Goal: Information Seeking & Learning: Learn about a topic

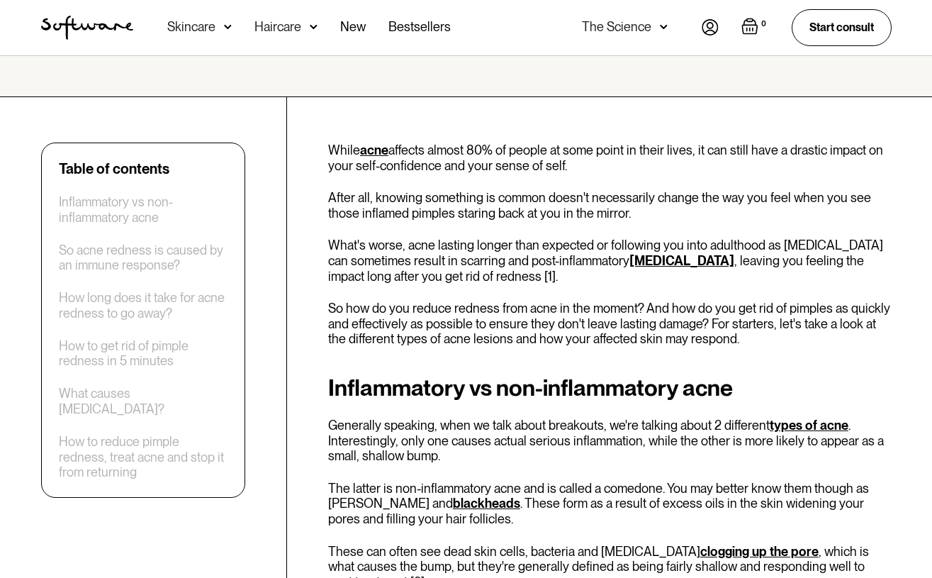
scroll to position [403, 0]
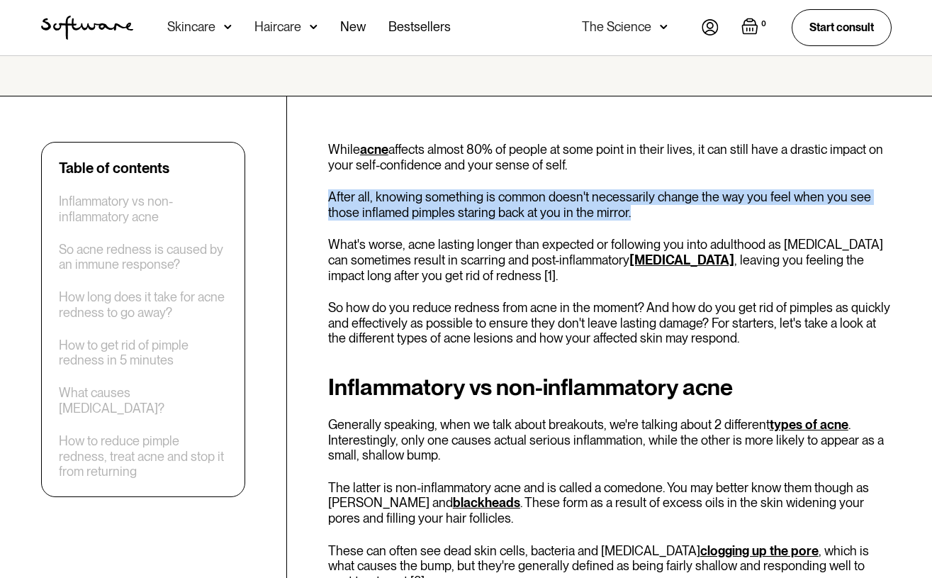
drag, startPoint x: 330, startPoint y: 191, endPoint x: 646, endPoint y: 211, distance: 316.9
click at [646, 211] on p "After all, knowing something is common doesn't necessarily change the way you f…" at bounding box center [610, 204] width 564 height 30
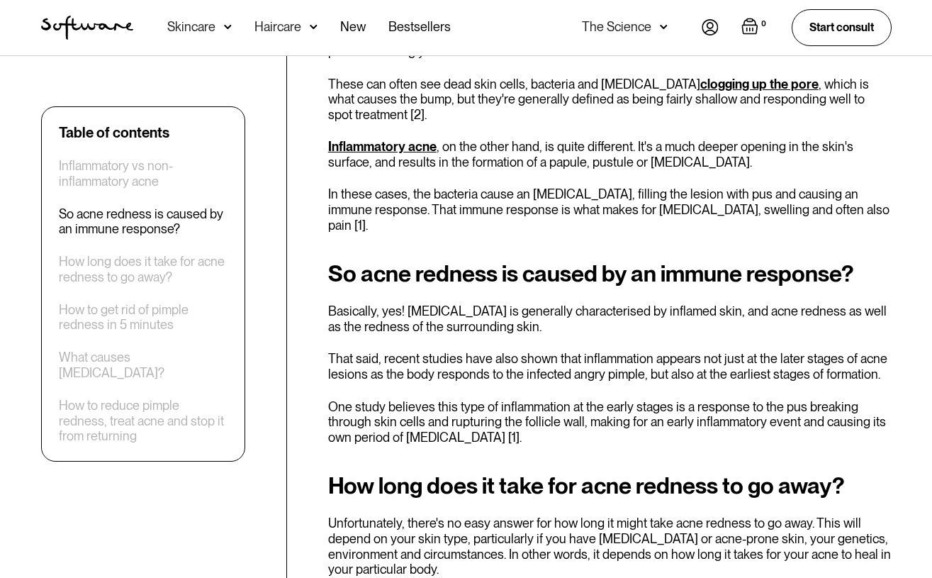
scroll to position [874, 0]
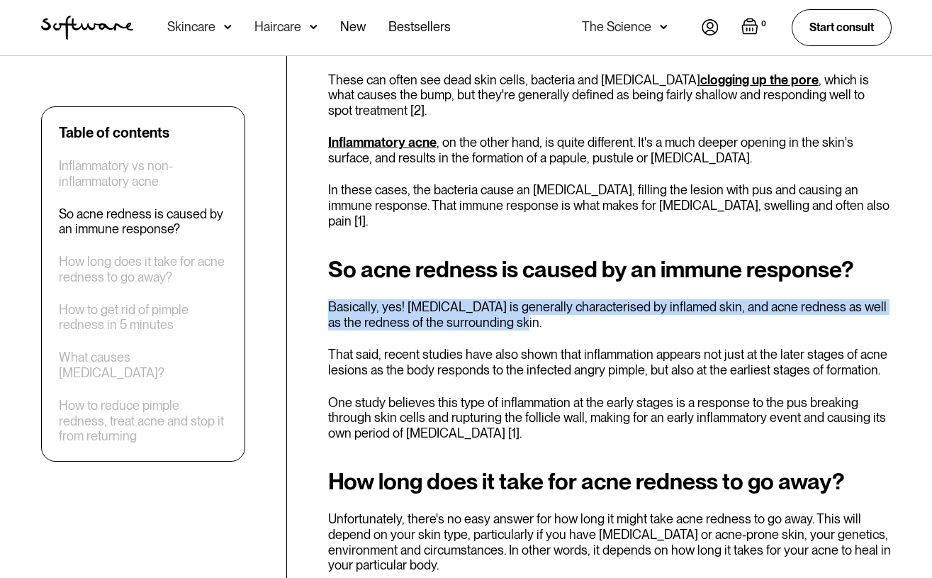
drag, startPoint x: 330, startPoint y: 291, endPoint x: 705, endPoint y: 303, distance: 375.3
click at [705, 303] on p "Basically, yes! [MEDICAL_DATA] is generally characterised by inflamed skin, and…" at bounding box center [610, 314] width 564 height 30
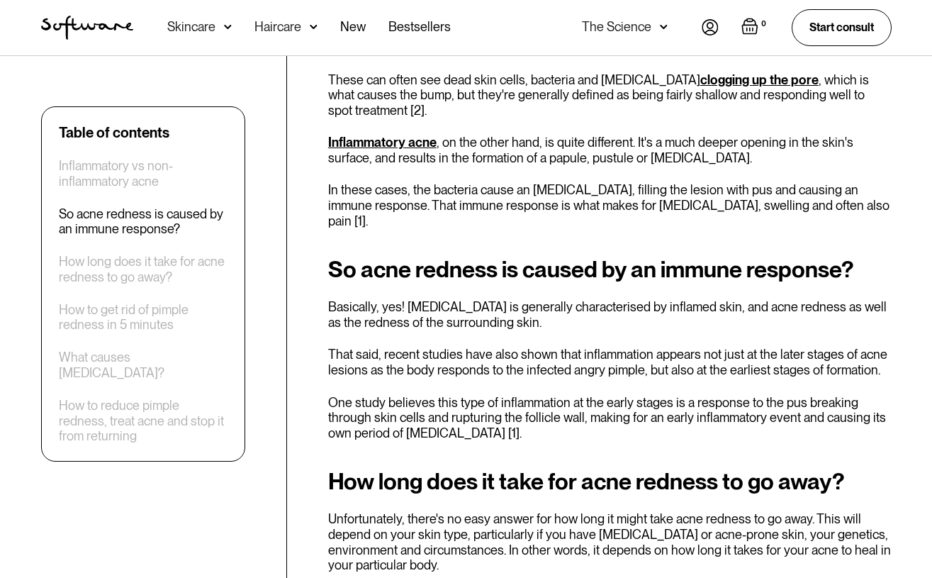
click at [511, 318] on div "So acne redness is caused by an immune response? Basically, yes! [MEDICAL_DATA]…" at bounding box center [610, 349] width 564 height 184
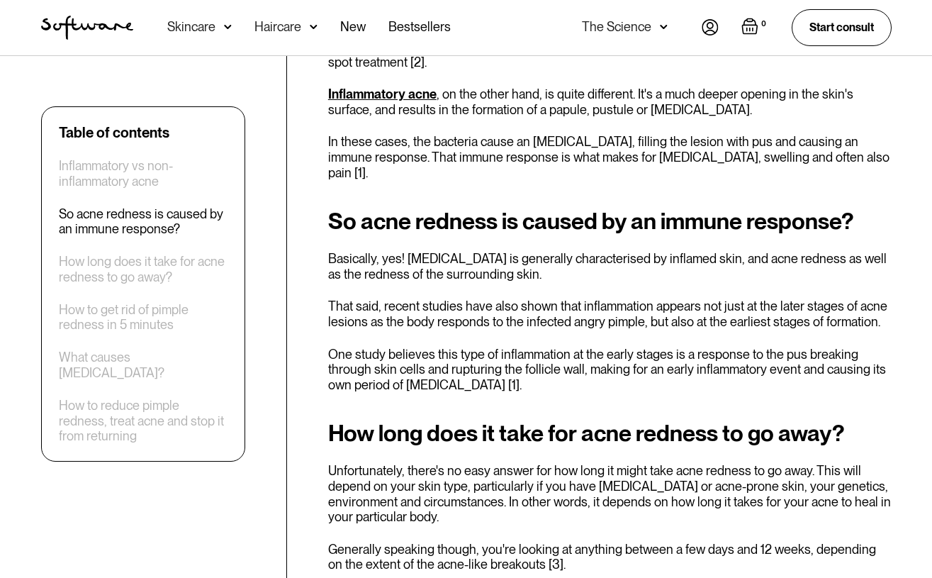
scroll to position [928, 0]
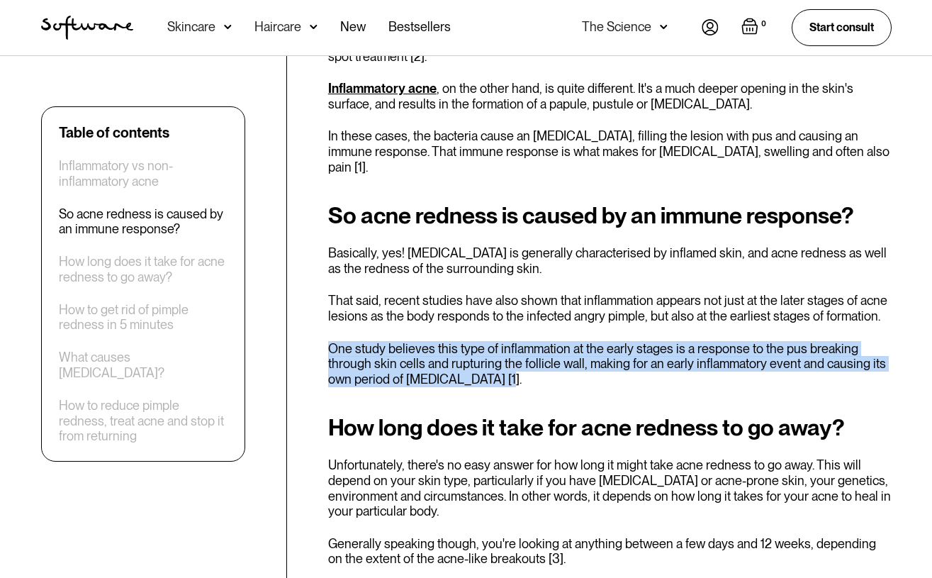
drag, startPoint x: 323, startPoint y: 330, endPoint x: 578, endPoint y: 356, distance: 256.6
click at [554, 367] on p "One study believes this type of inflammation at the early stages is a response …" at bounding box center [610, 364] width 564 height 46
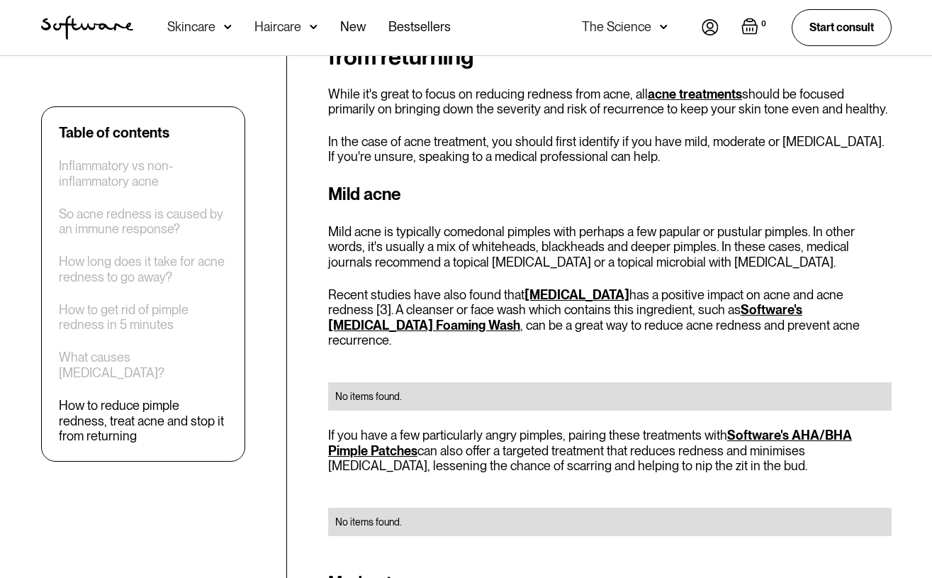
scroll to position [2344, 0]
